Goal: Information Seeking & Learning: Learn about a topic

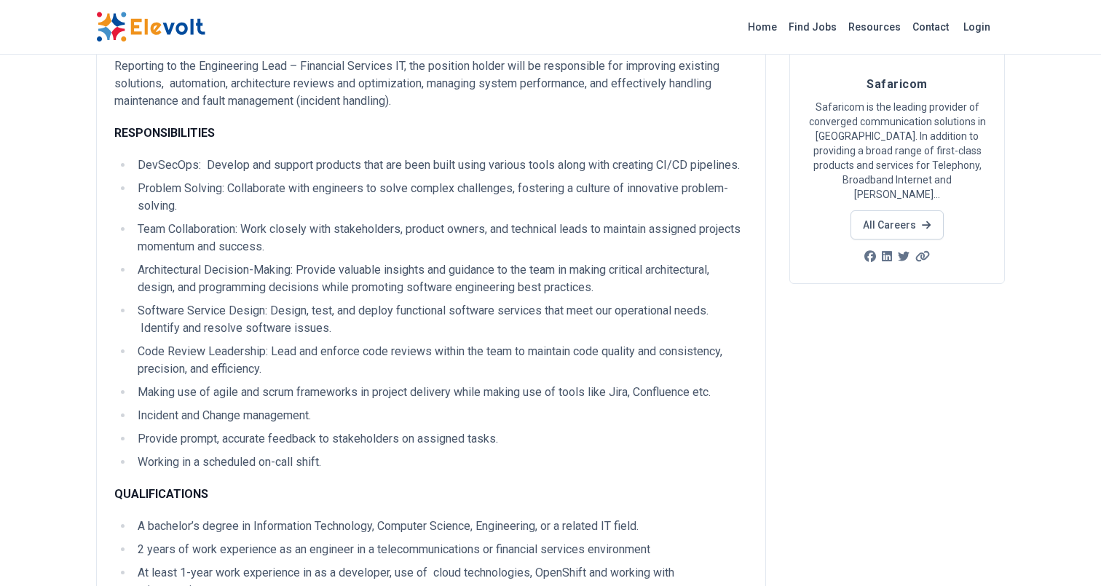
scroll to position [139, 0]
click at [401, 393] on li "Making use of agile and scrum frameworks in project delivery while making use o…" at bounding box center [440, 393] width 615 height 17
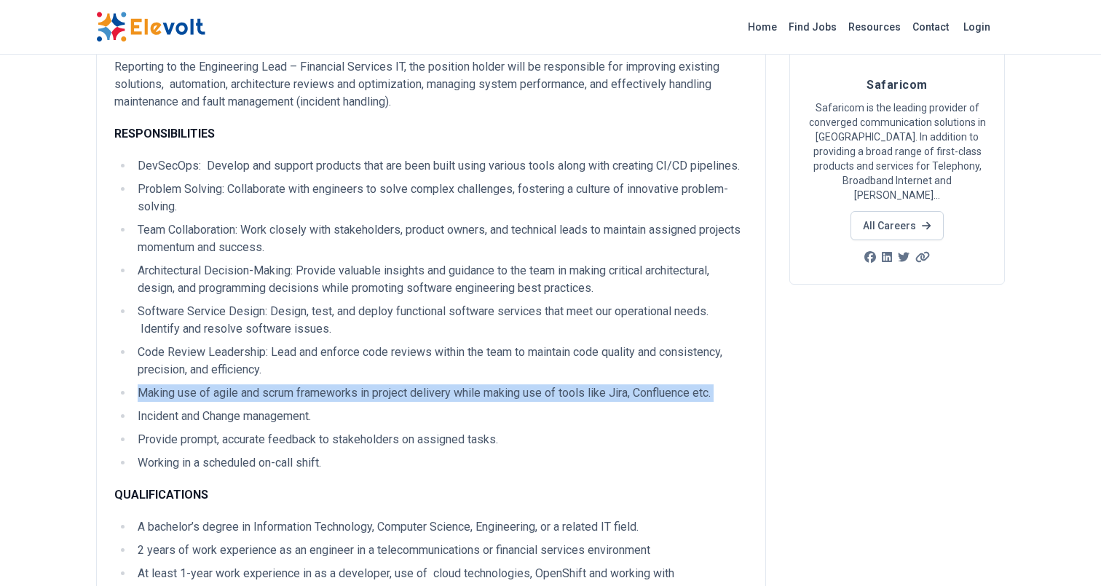
click at [401, 393] on li "Making use of agile and scrum frameworks in project delivery while making use o…" at bounding box center [440, 393] width 615 height 17
copy ul "Making use of agile and scrum frameworks in project delivery while making use o…"
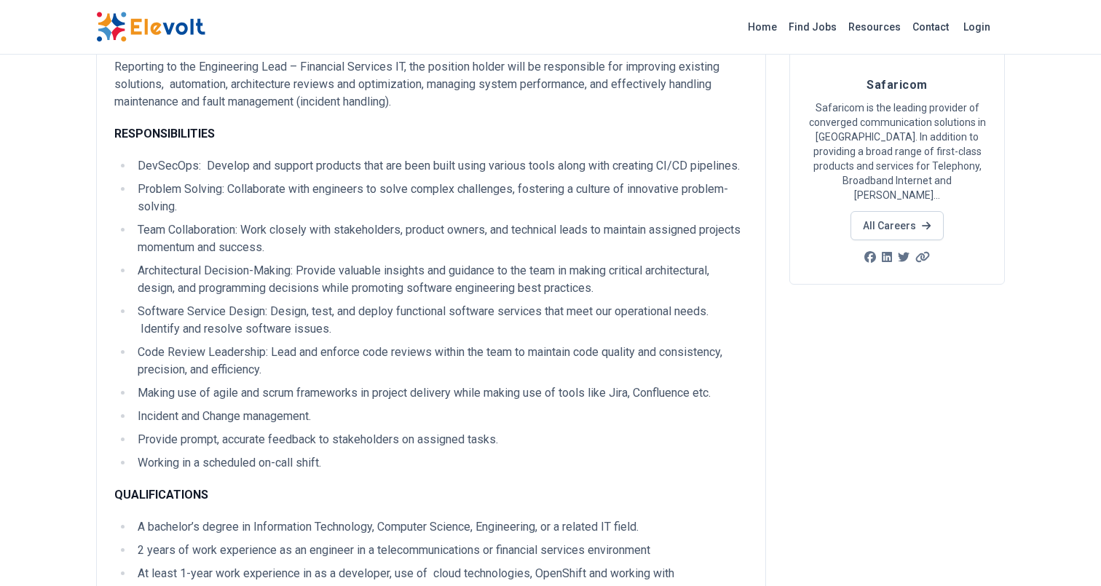
click at [186, 284] on li "Architectural Decision-Making: Provide valuable insights and guidance to the te…" at bounding box center [440, 279] width 615 height 35
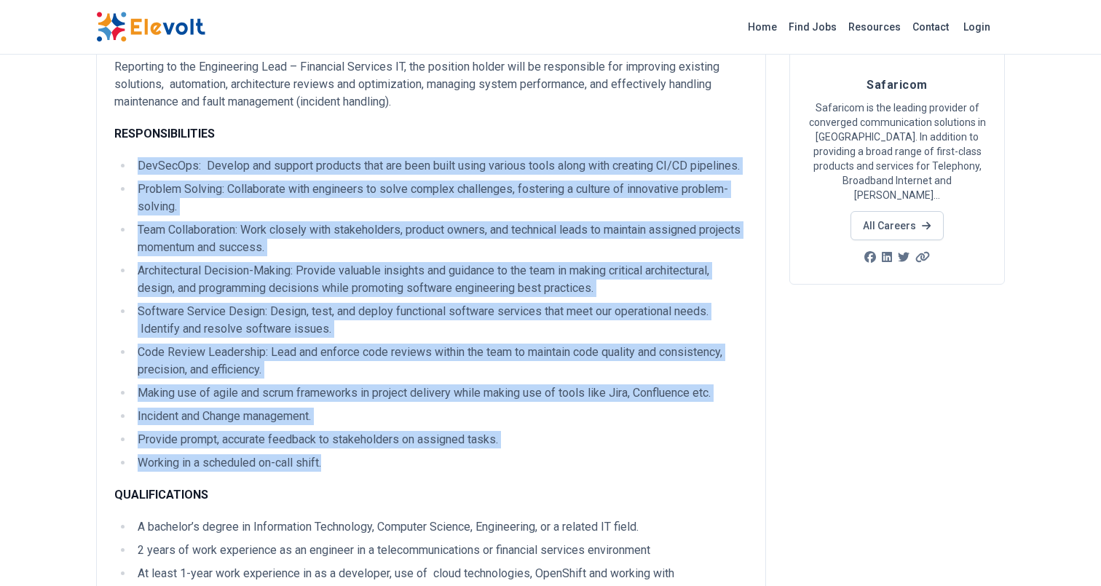
drag, startPoint x: 140, startPoint y: 166, endPoint x: 360, endPoint y: 463, distance: 369.1
click at [362, 465] on ul "DevSecOps: Develop and support products that are been built using various tools…" at bounding box center [431, 314] width 634 height 315
copy ul "DevSecOps: Develop and support products that are been built using various tools…"
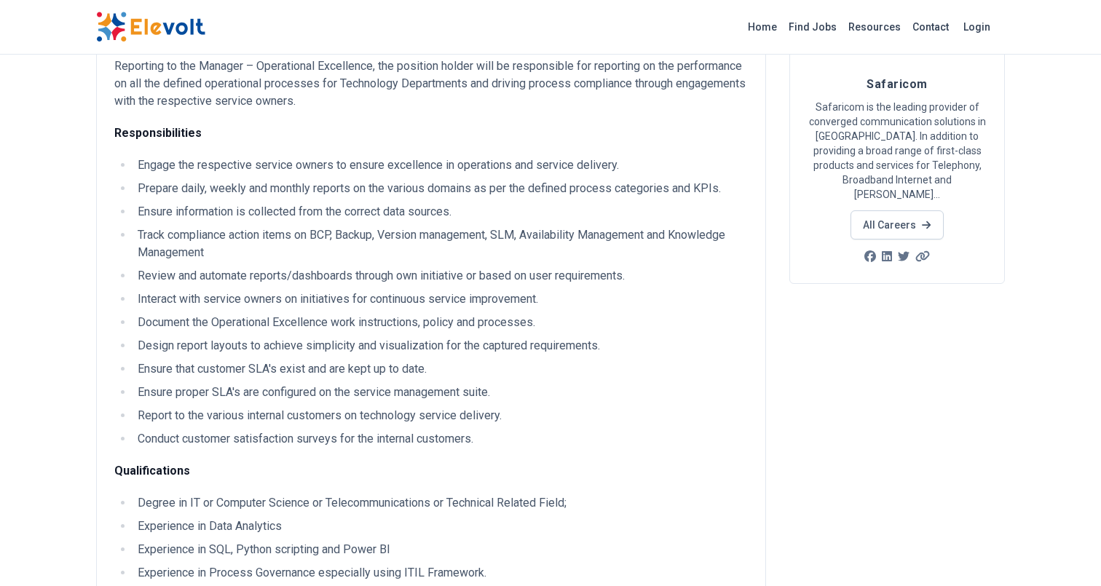
scroll to position [155, 0]
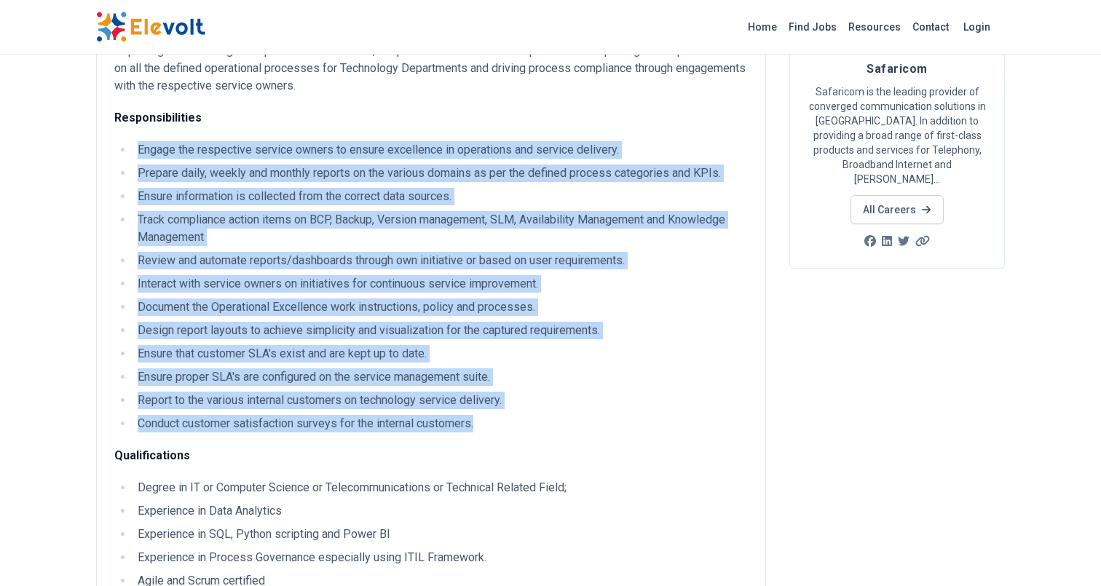
drag, startPoint x: 141, startPoint y: 149, endPoint x: 507, endPoint y: 414, distance: 452.2
click at [508, 414] on ul "Engage the respective service owners to ensure excellence in operations and ser…" at bounding box center [431, 286] width 634 height 291
copy ul "Engage the respective service owners to ensure excellence in operations and ser…"
